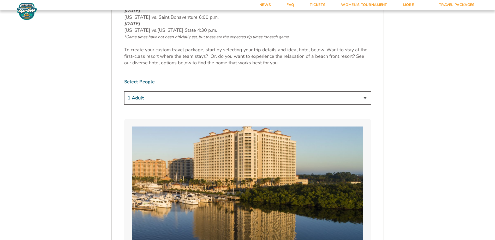
scroll to position [345, 0]
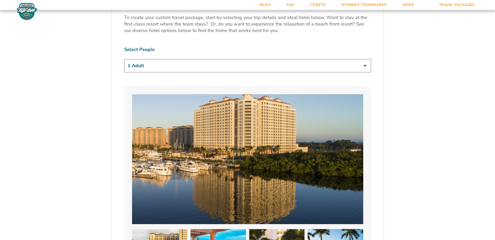
click at [369, 66] on select "1 Adult 2 Adults 3 Adults 4 Adults 2 Adults + 1 Child 2 Adults + 2 Children 2 A…" at bounding box center [247, 65] width 247 height 13
select select "2 Adults"
click at [124, 59] on select "1 Adult 2 Adults 3 Adults 4 Adults 2 Adults + 1 Child 2 Adults + 2 Children 2 A…" at bounding box center [247, 65] width 247 height 13
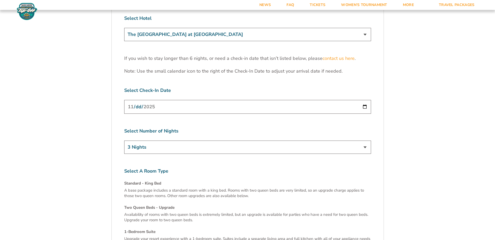
scroll to position [1525, 0]
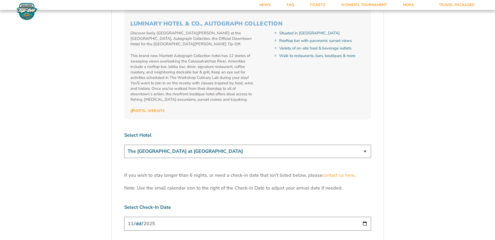
click at [362, 145] on select "The [GEOGRAPHIC_DATA] at [GEOGRAPHIC_DATA] [GEOGRAPHIC_DATA] [GEOGRAPHIC_DATA],…" at bounding box center [247, 151] width 247 height 13
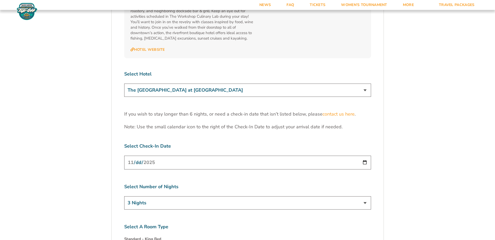
scroll to position [1604, 0]
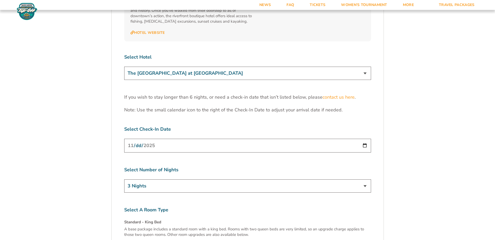
click at [366, 180] on select "3 Nights 4 Nights 5 Nights 6 Nights" at bounding box center [247, 186] width 247 height 13
select select "4 Nights"
click at [124, 180] on select "3 Nights 4 Nights 5 Nights 6 Nights" at bounding box center [247, 186] width 247 height 13
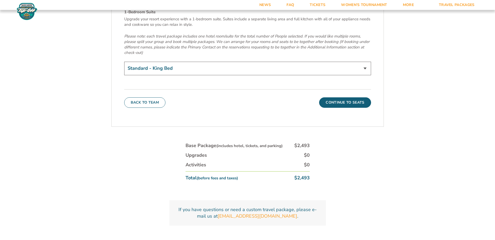
scroll to position [1858, 0]
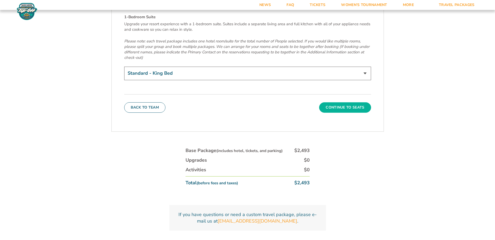
click at [346, 102] on button "Continue To Seats" at bounding box center [345, 107] width 52 height 10
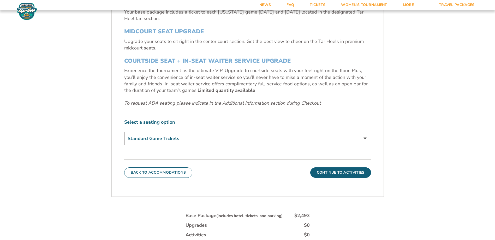
scroll to position [244, 0]
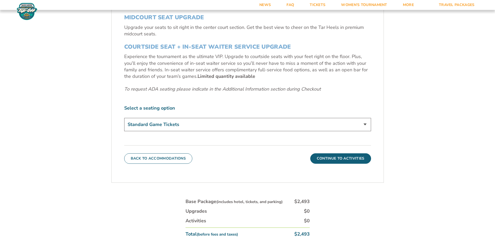
click at [364, 125] on select "Standard Game Tickets Midcourt Seat Upgrade (+$140 per person) Courtside Seat +…" at bounding box center [247, 124] width 247 height 13
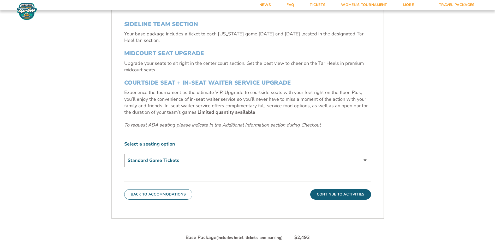
scroll to position [192, 0]
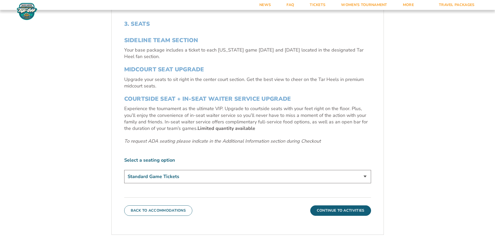
click at [336, 209] on button "Continue To Activities" at bounding box center [340, 211] width 61 height 10
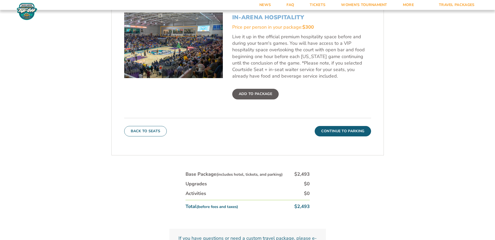
scroll to position [244, 0]
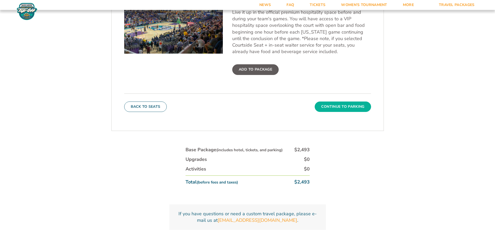
click at [335, 104] on button "Continue To Parking" at bounding box center [342, 107] width 56 height 10
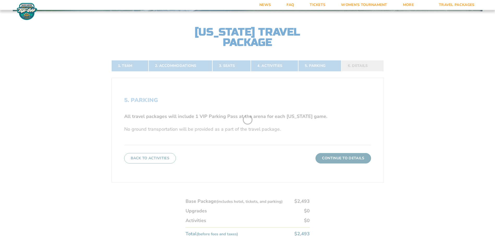
scroll to position [114, 0]
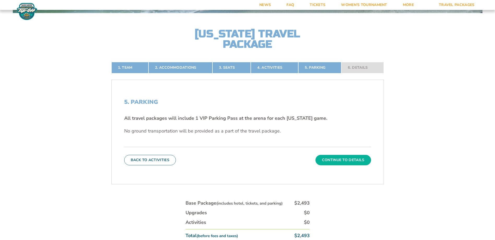
click at [336, 158] on button "Continue To Details" at bounding box center [343, 160] width 56 height 10
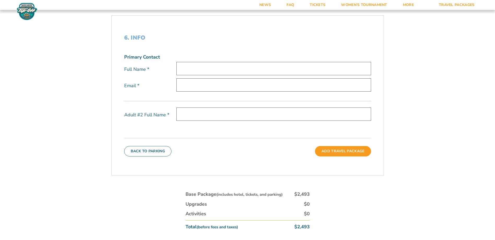
scroll to position [166, 0]
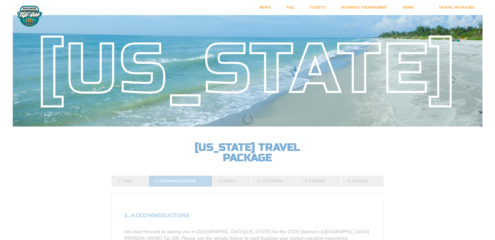
select select "2 Adults"
select select
select select "4 Nights"
select select
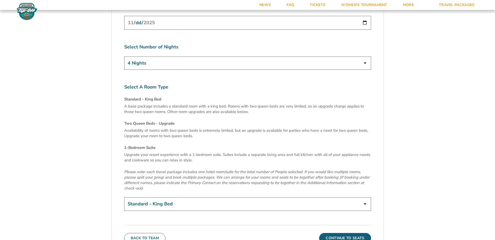
scroll to position [1852, 0]
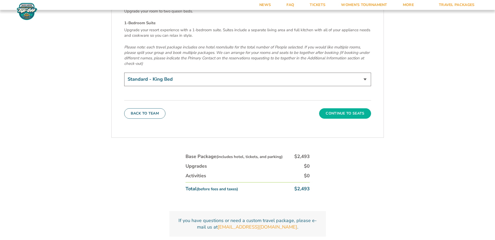
click at [352, 108] on button "Continue To Seats" at bounding box center [345, 113] width 52 height 10
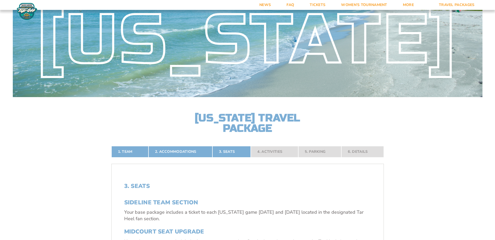
scroll to position [29, 0]
